Goal: Task Accomplishment & Management: Use online tool/utility

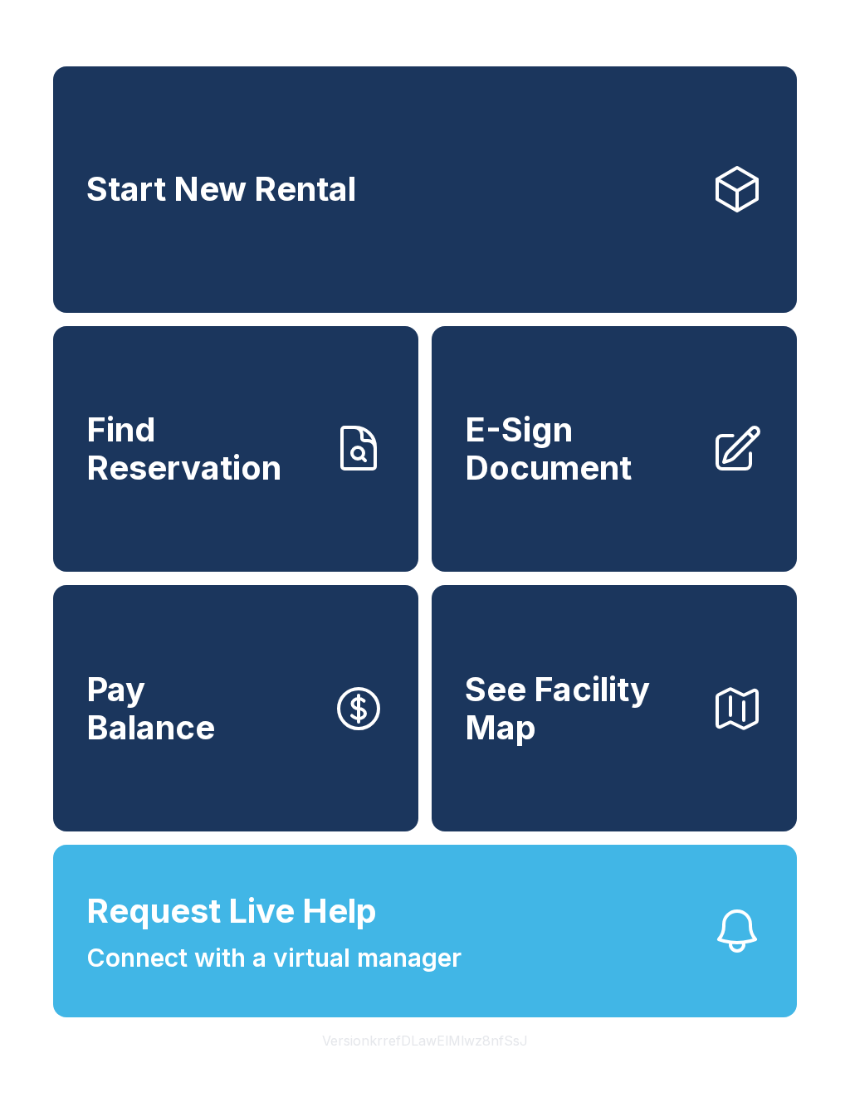
click at [318, 936] on span "Request Live Help" at bounding box center [231, 911] width 290 height 50
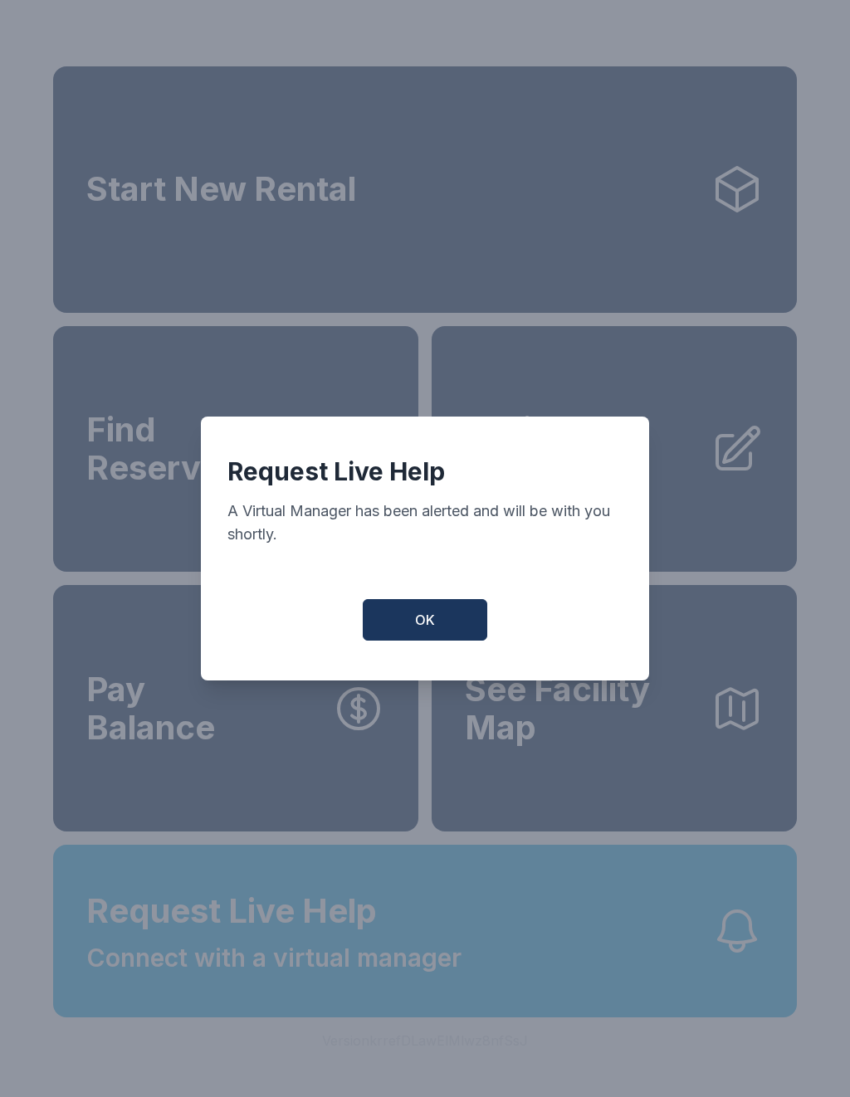
click at [447, 638] on button "OK" at bounding box center [425, 619] width 124 height 41
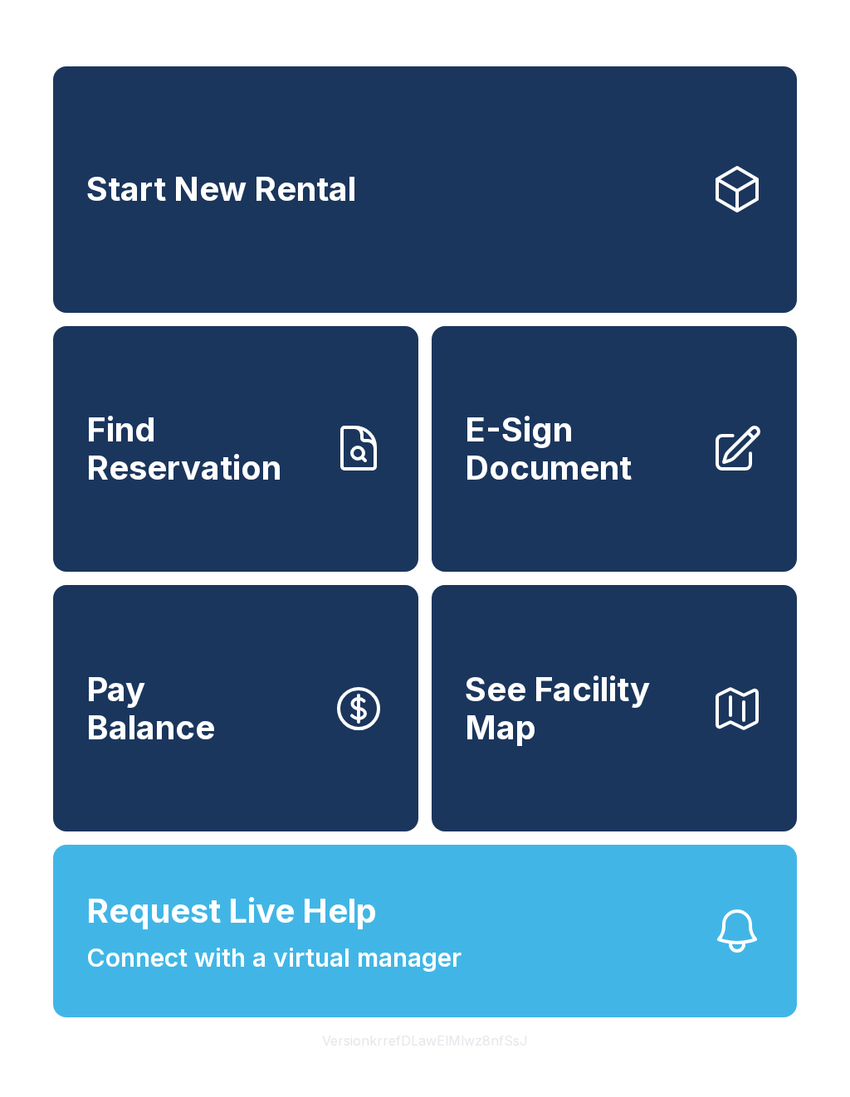
click at [469, 23] on div "Start New Rental Find Reservation E-Sign Document Pay Balance See Facility Map …" at bounding box center [425, 548] width 850 height 1097
click at [298, 1086] on div "Start New Rental Find Reservation E-Sign Document Pay Balance See Facility Map …" at bounding box center [425, 548] width 850 height 1097
click at [292, 1064] on div "Start New Rental Find Reservation E-Sign Document Pay Balance See Facility Map …" at bounding box center [425, 548] width 850 height 1097
click at [608, 456] on span "E-Sign Document" at bounding box center [581, 449] width 232 height 76
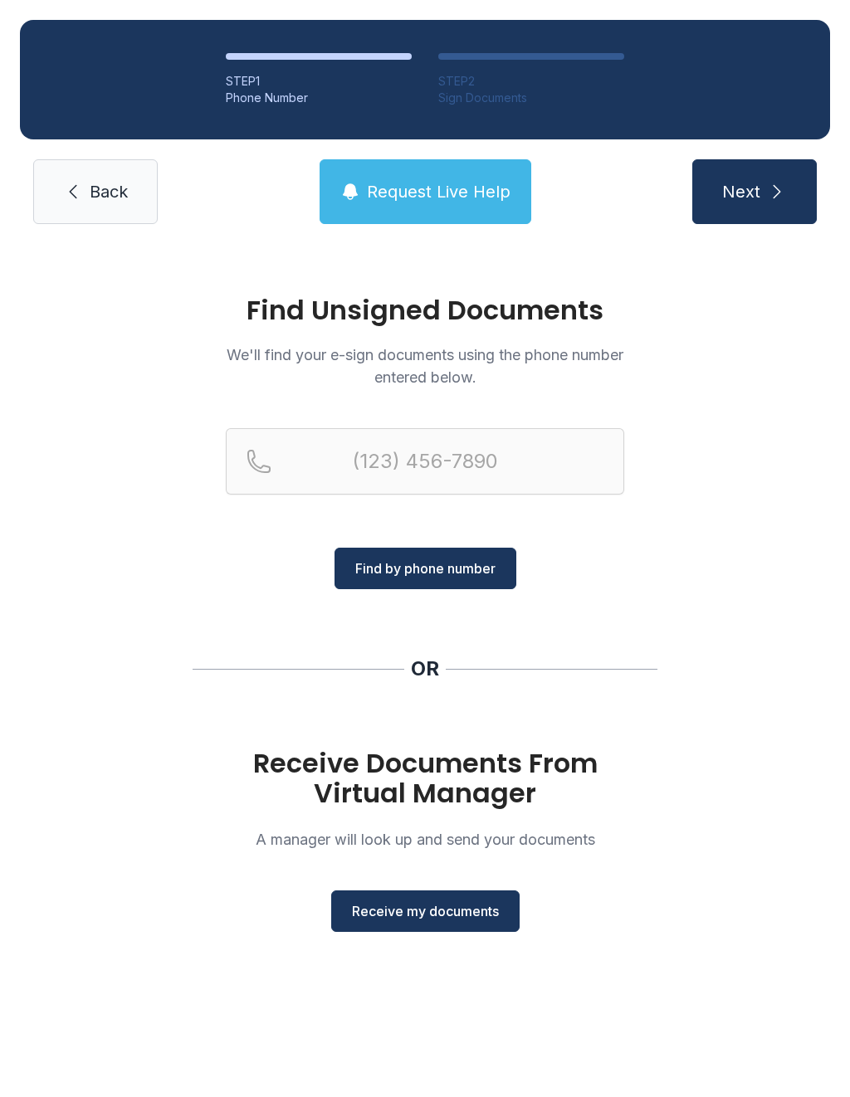
click at [432, 905] on span "Receive my documents" at bounding box center [425, 911] width 147 height 20
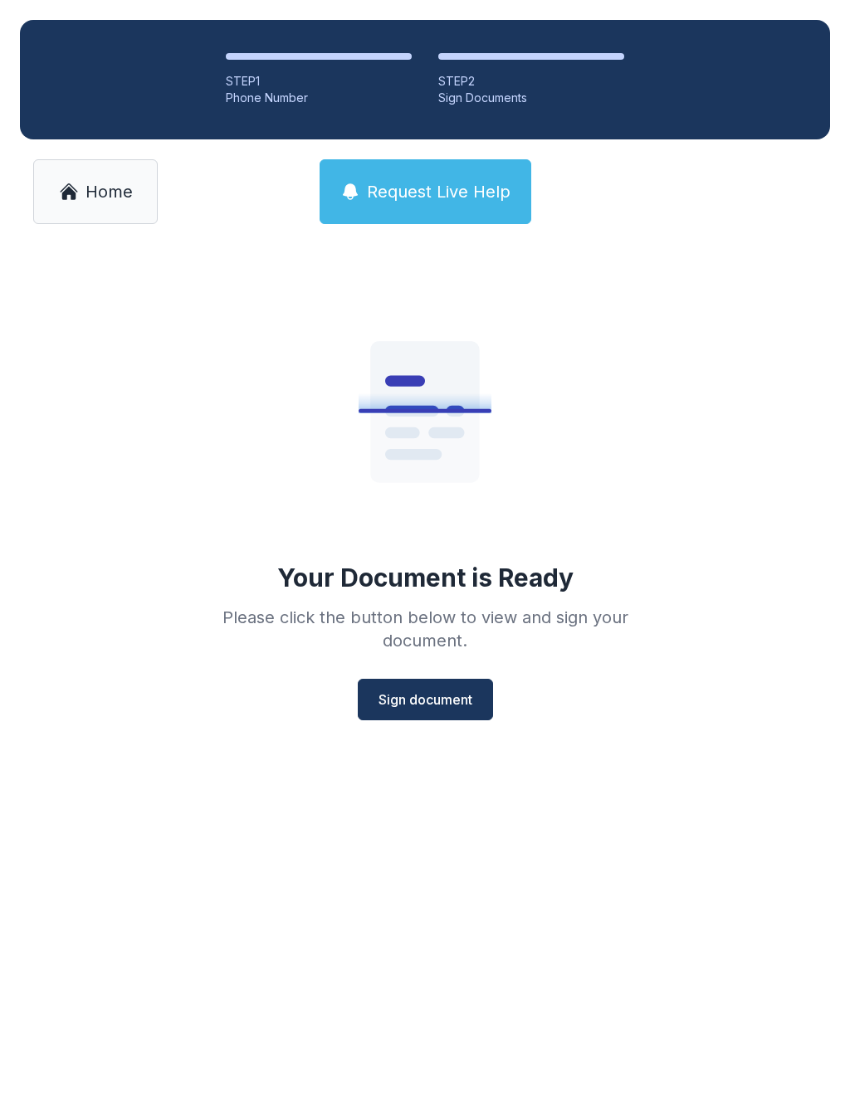
click at [443, 709] on span "Sign document" at bounding box center [425, 699] width 94 height 20
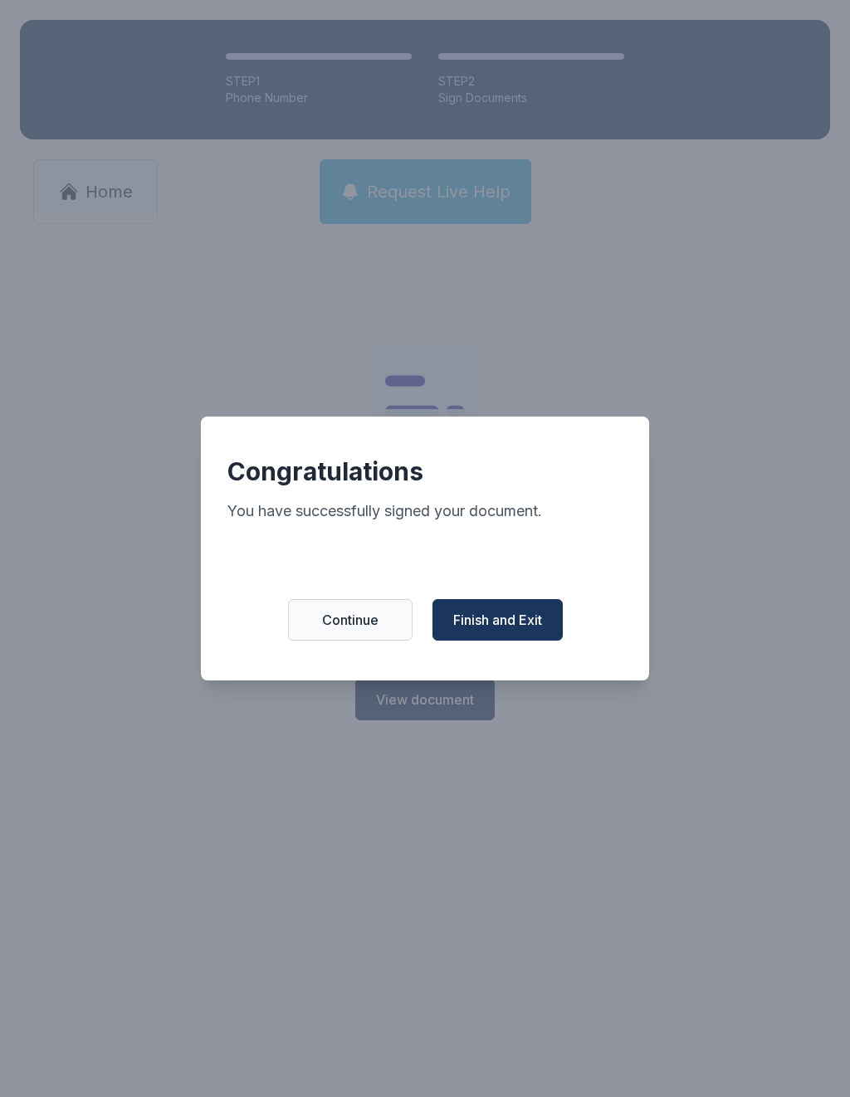
click at [513, 628] on span "Finish and Exit" at bounding box center [497, 620] width 89 height 20
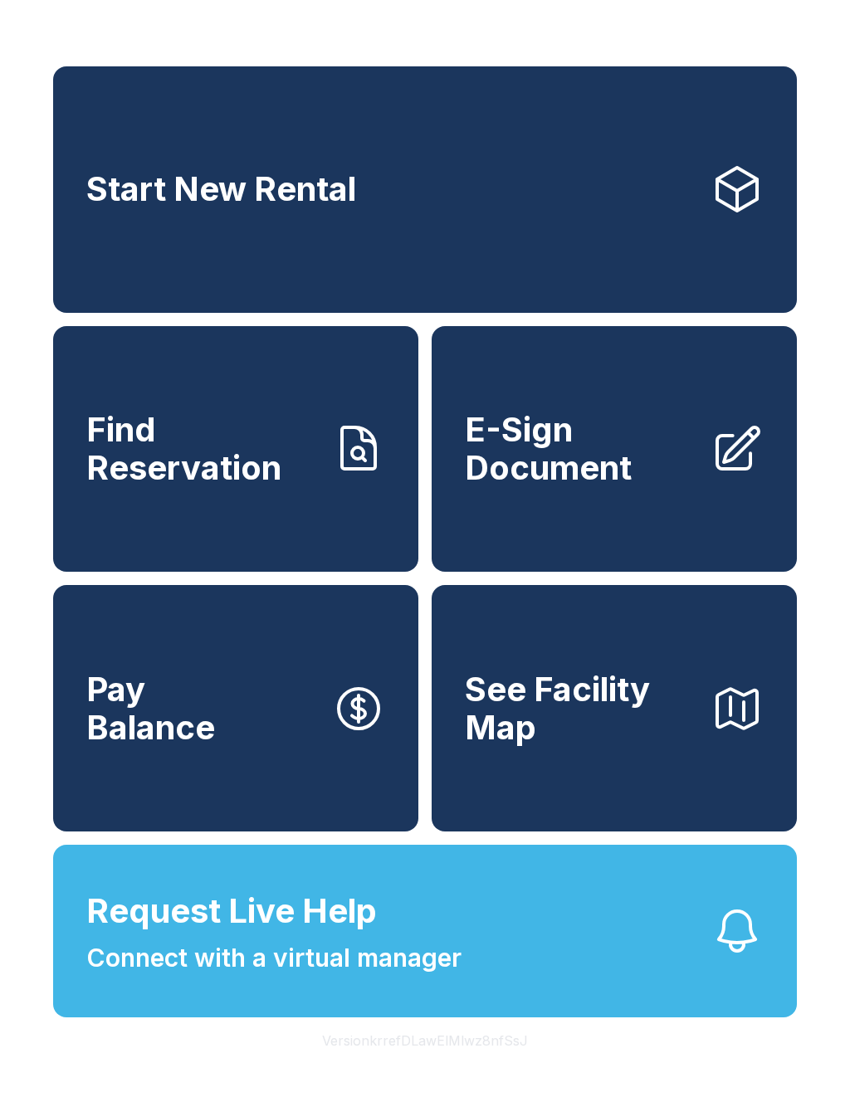
click at [605, 483] on span "E-Sign Document" at bounding box center [581, 449] width 232 height 76
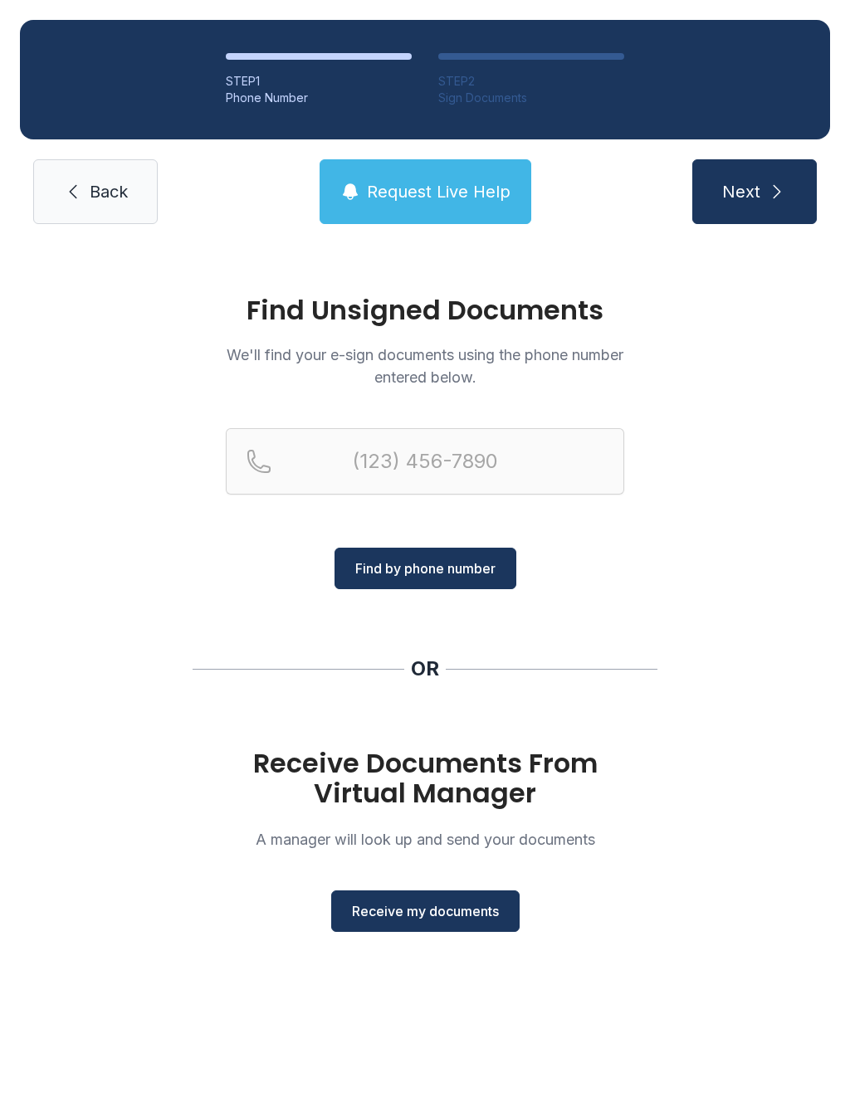
click at [442, 918] on span "Receive my documents" at bounding box center [425, 911] width 147 height 20
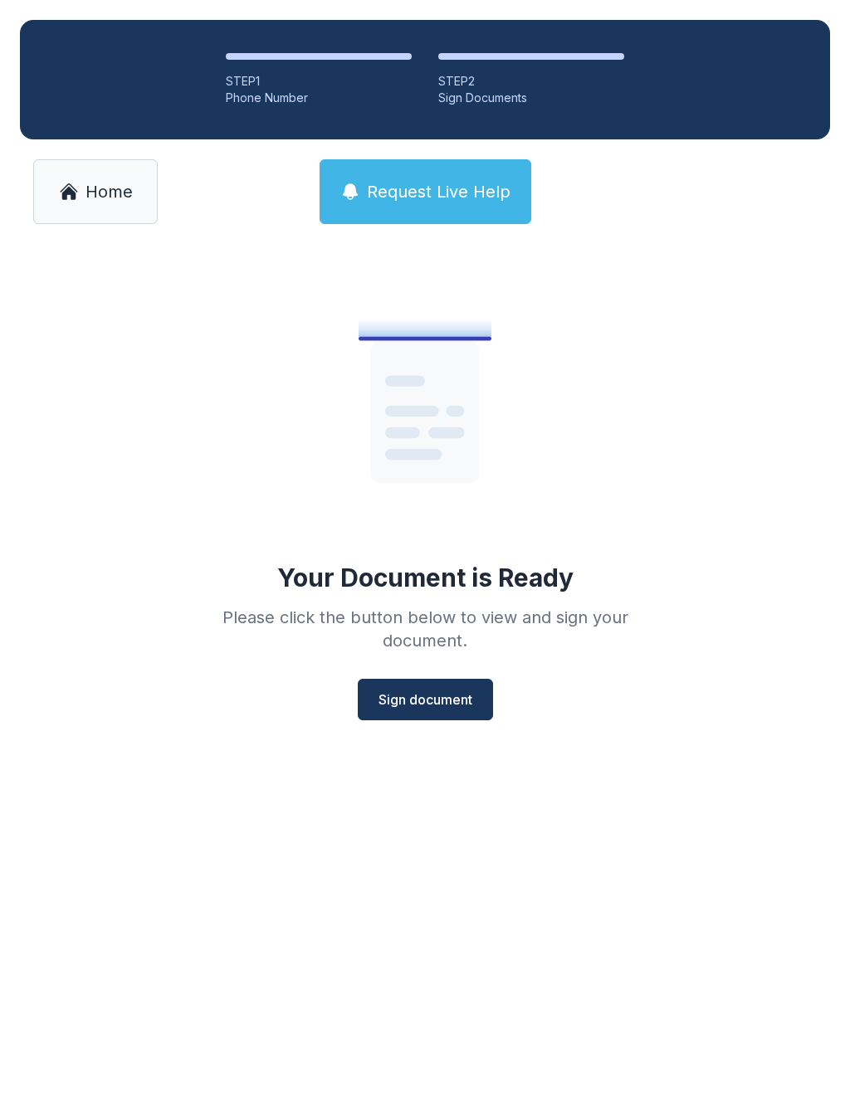
click at [439, 700] on span "Sign document" at bounding box center [425, 699] width 94 height 20
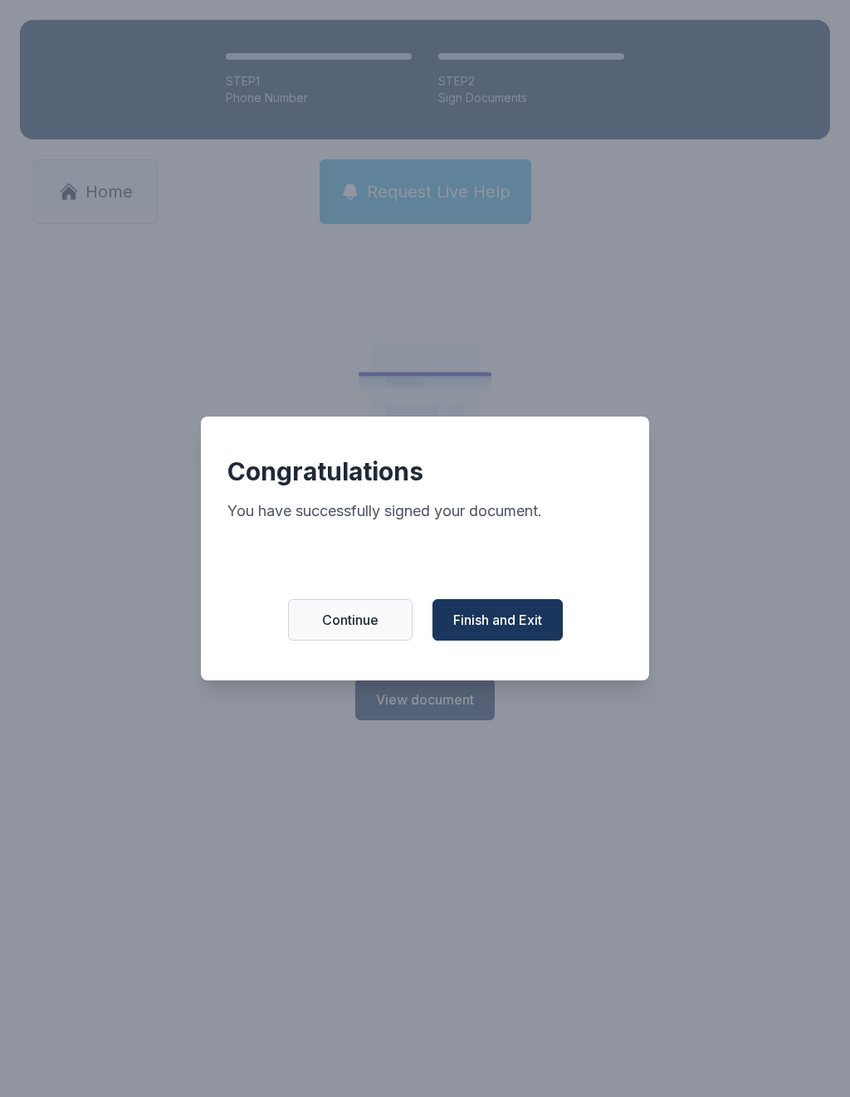
click at [470, 601] on div "Congratulations You have successfully signed your document. Continue Finish and…" at bounding box center [425, 549] width 448 height 264
click at [497, 604] on div "Congratulations You have successfully signed your document. Continue Finish and…" at bounding box center [425, 549] width 448 height 264
click at [814, 169] on div "Congratulations You have successfully signed your document. Continue Finish and…" at bounding box center [425, 548] width 850 height 1097
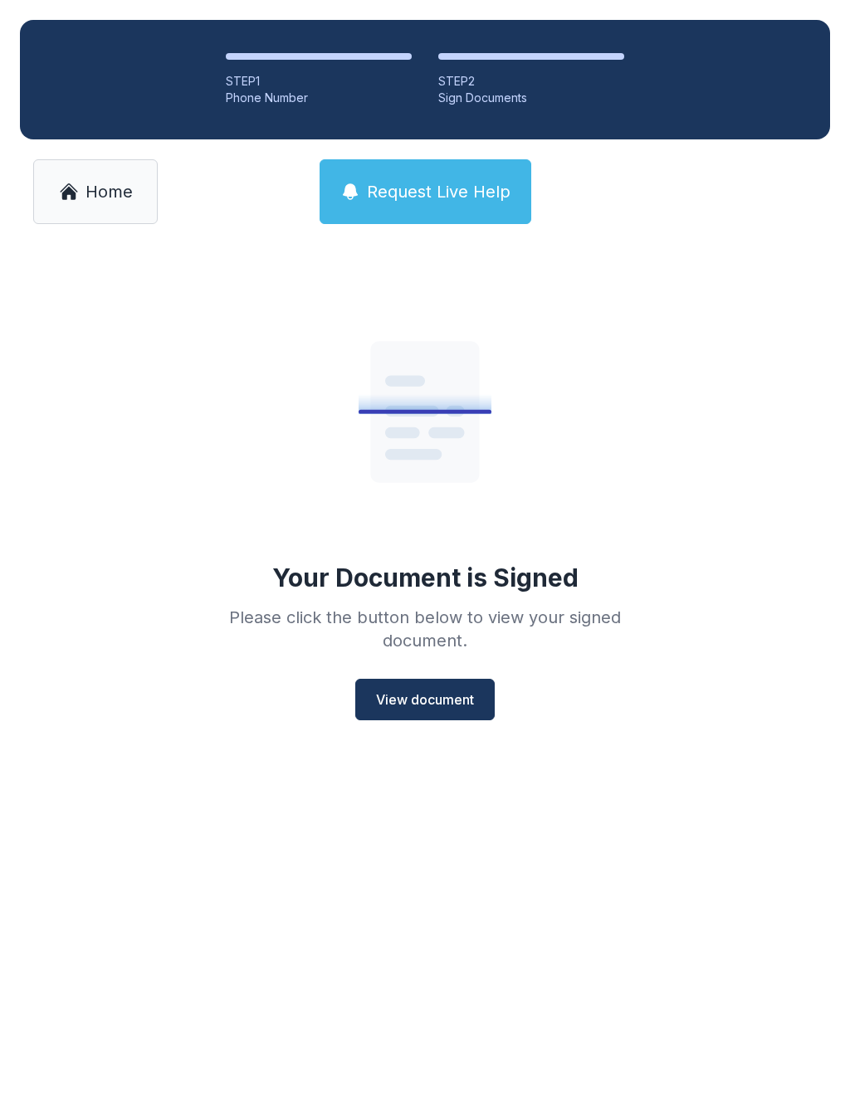
click at [811, 169] on div at bounding box center [754, 191] width 124 height 65
